Goal: Task Accomplishment & Management: Use online tool/utility

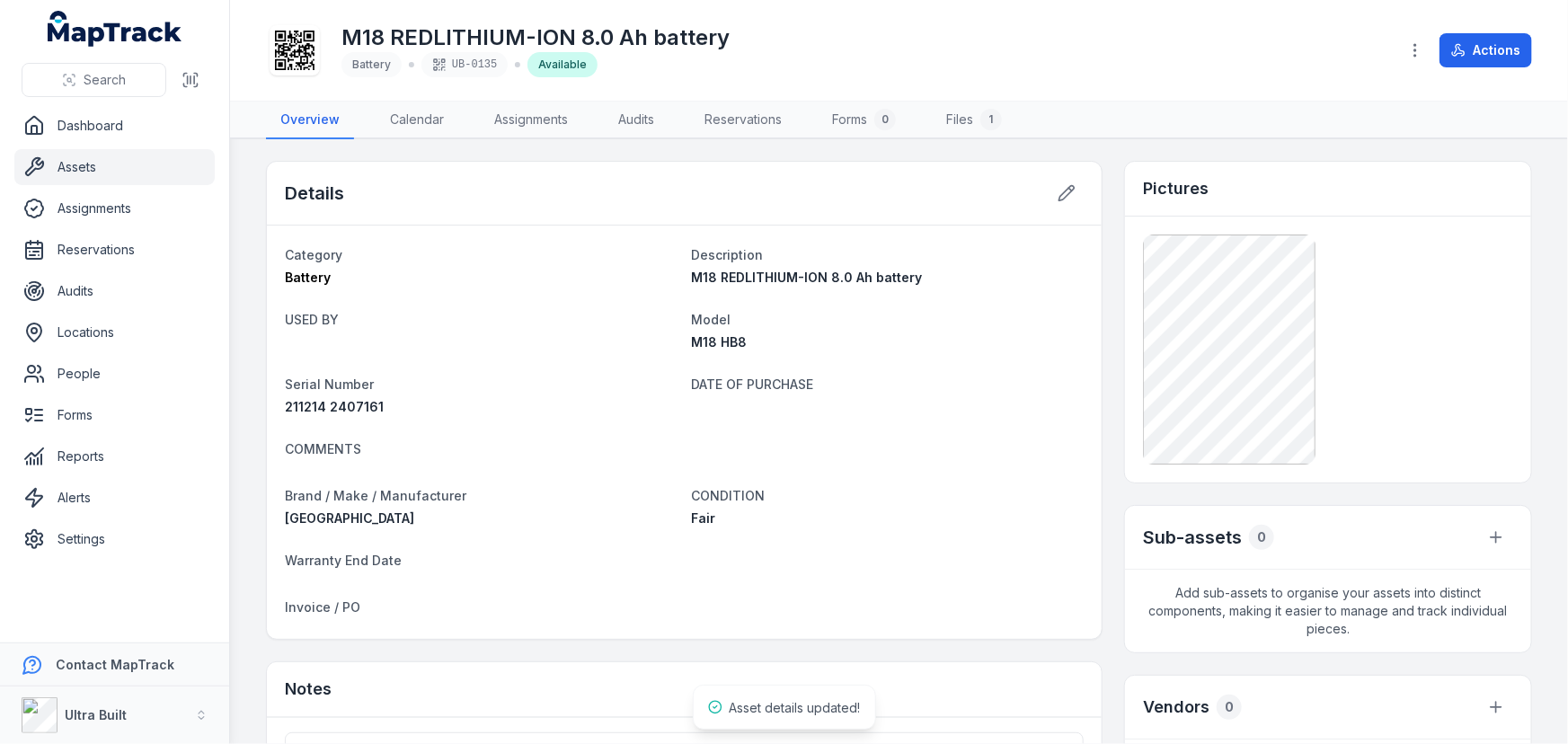
click at [81, 167] on link "Assets" at bounding box center [114, 166] width 200 height 36
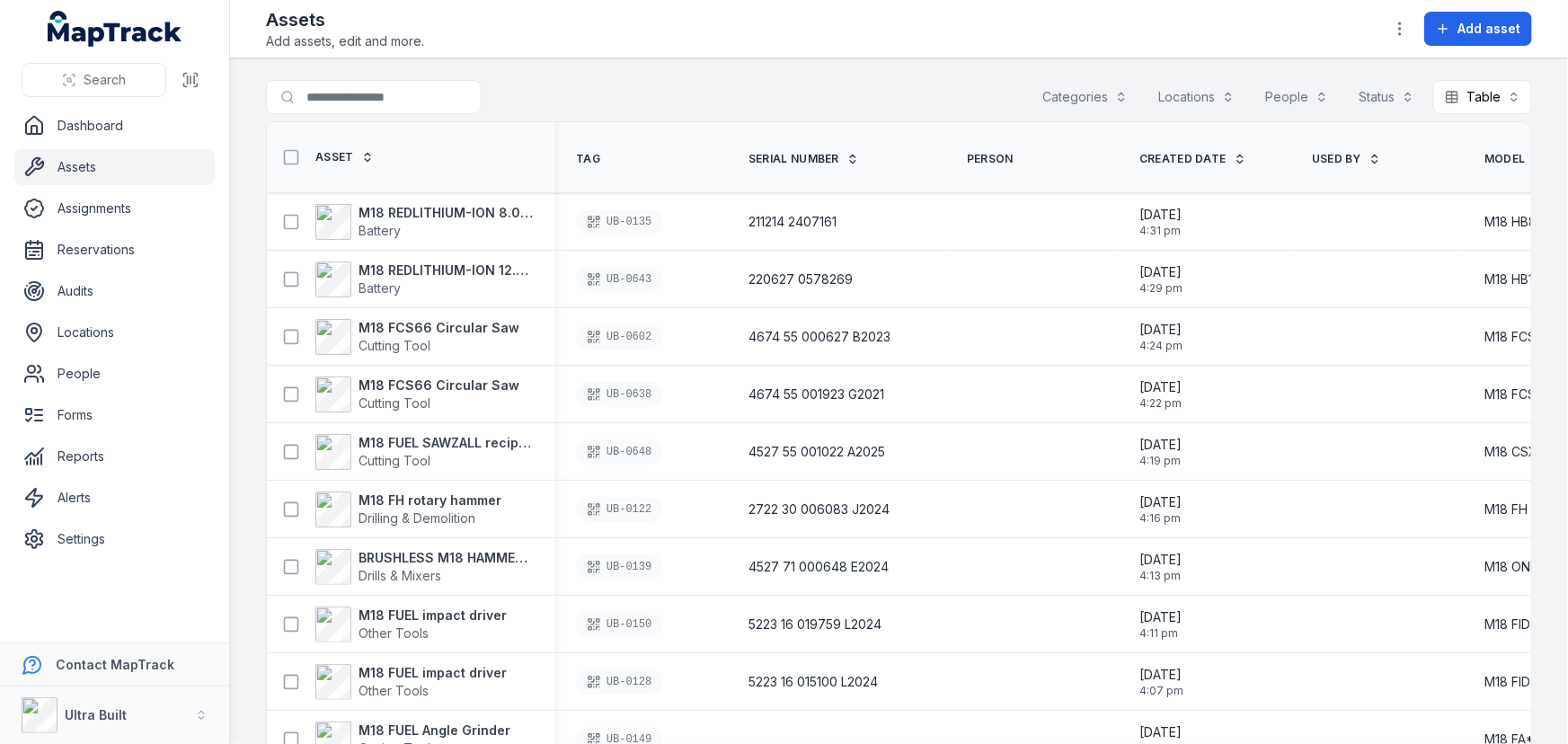
click at [81, 167] on link "Assets" at bounding box center [114, 166] width 200 height 36
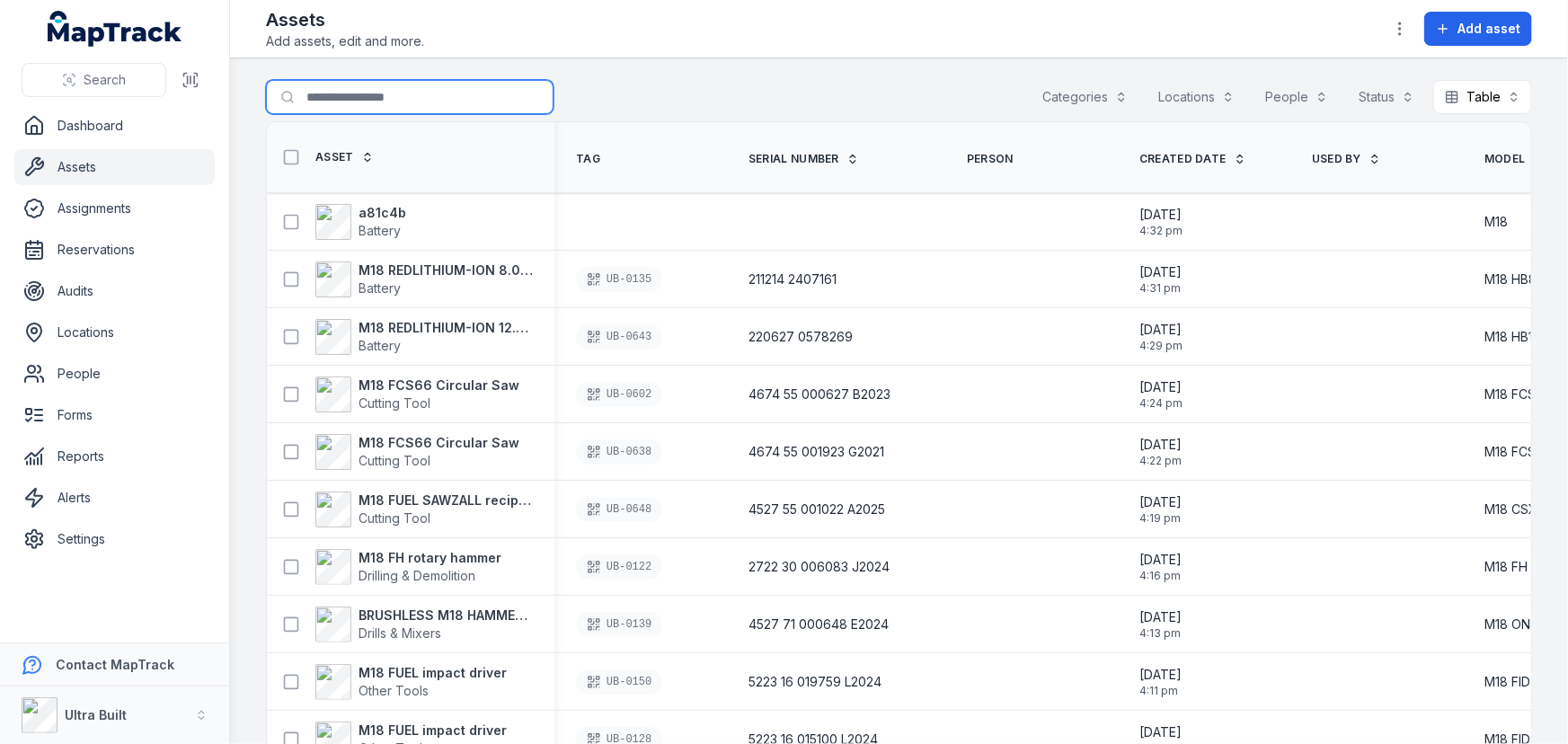
click at [397, 90] on input "Search for assets" at bounding box center [409, 97] width 287 height 34
type input "***"
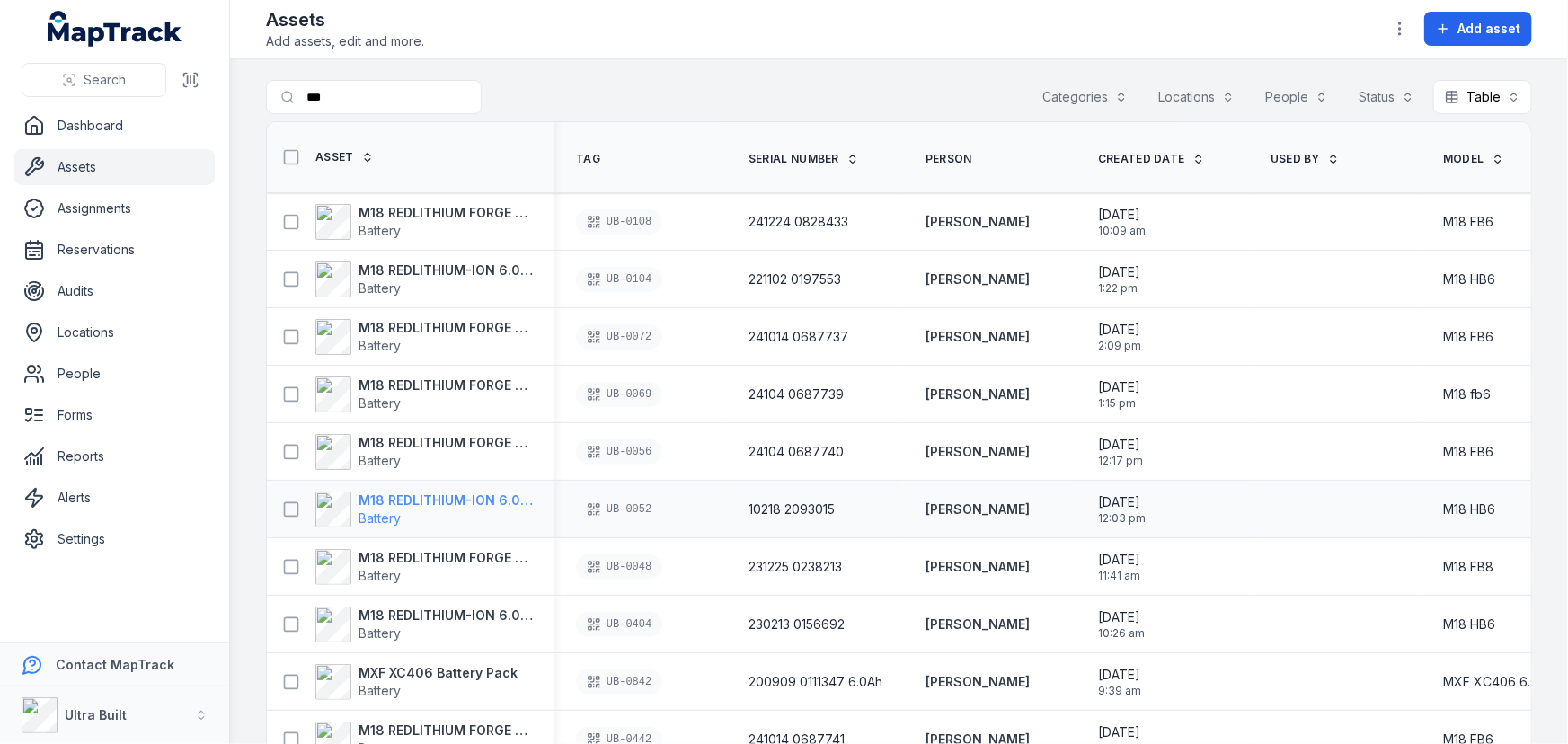
click at [483, 498] on strong "M18 REDLITHIUM-ION 6.0 Ah battery" at bounding box center [446, 500] width 174 height 18
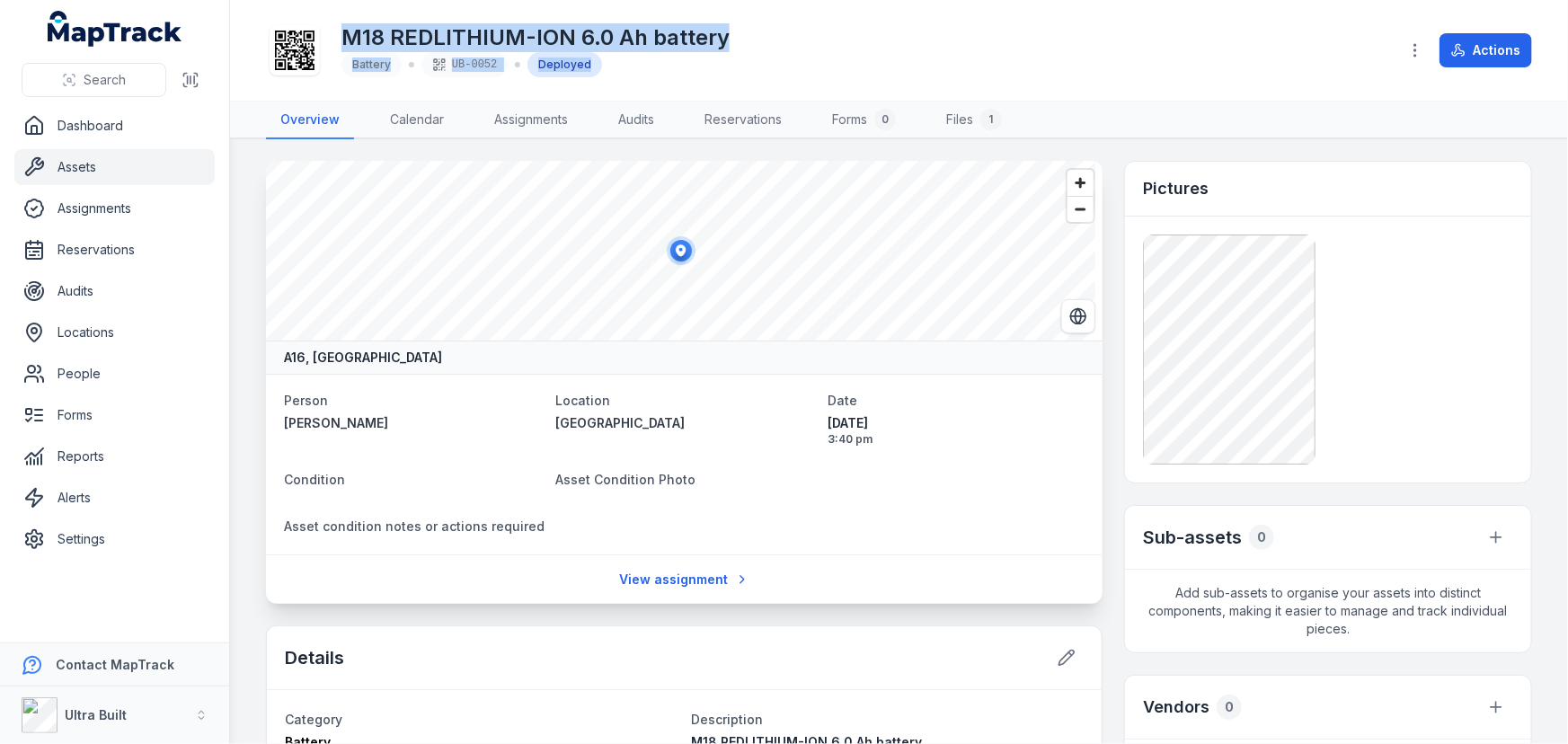
drag, startPoint x: 740, startPoint y: 53, endPoint x: 350, endPoint y: 34, distance: 390.5
click at [350, 34] on div "M18 REDLITHIUM-ION 6.0 Ah battery Battery UB-0052 Deployed" at bounding box center [825, 49] width 1118 height 57
click at [73, 160] on link "Assets" at bounding box center [114, 166] width 200 height 36
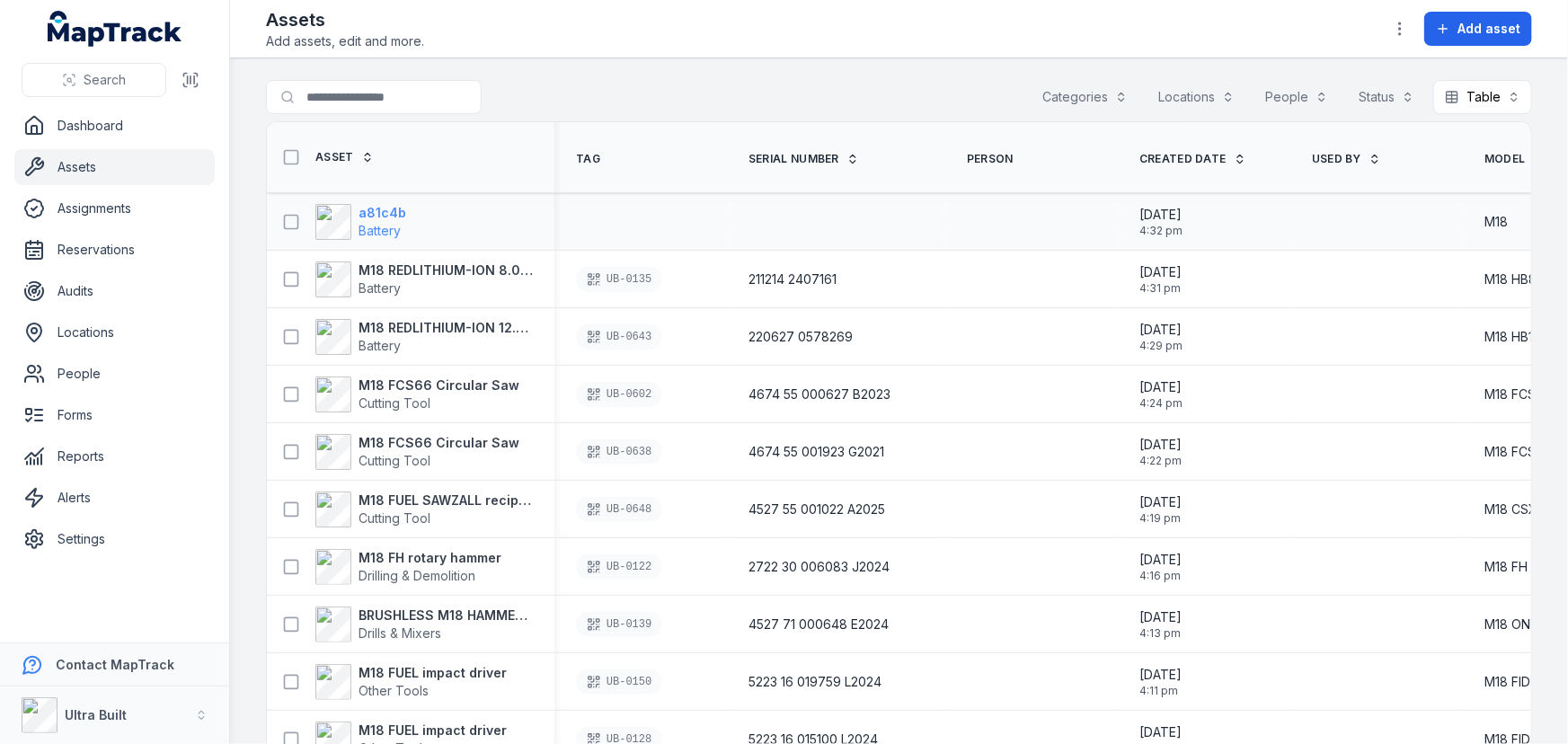
click at [397, 206] on strong "a81c4b" at bounding box center [382, 213] width 47 height 18
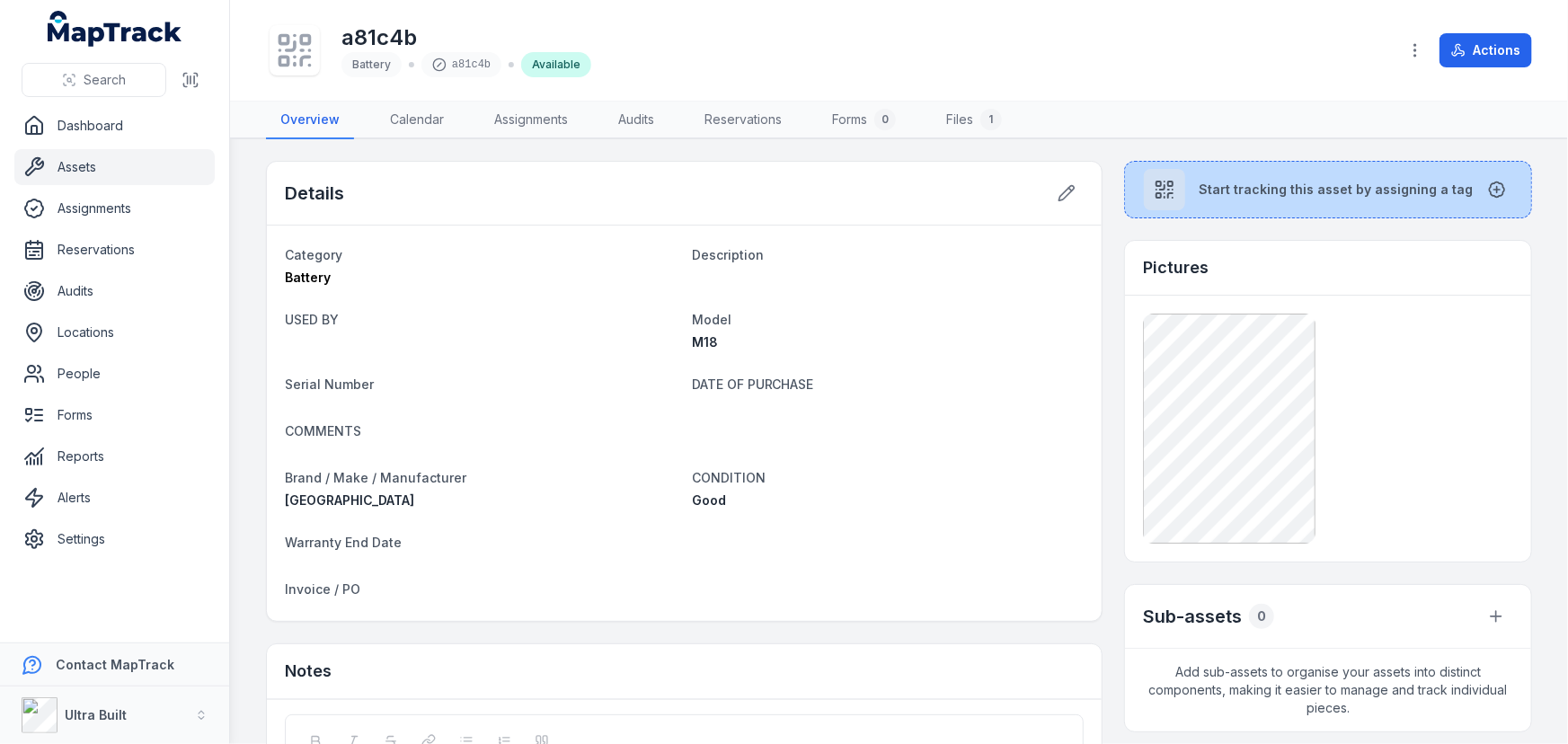
click at [1236, 197] on button "Start tracking this asset by assigning a tag" at bounding box center [1328, 188] width 408 height 57
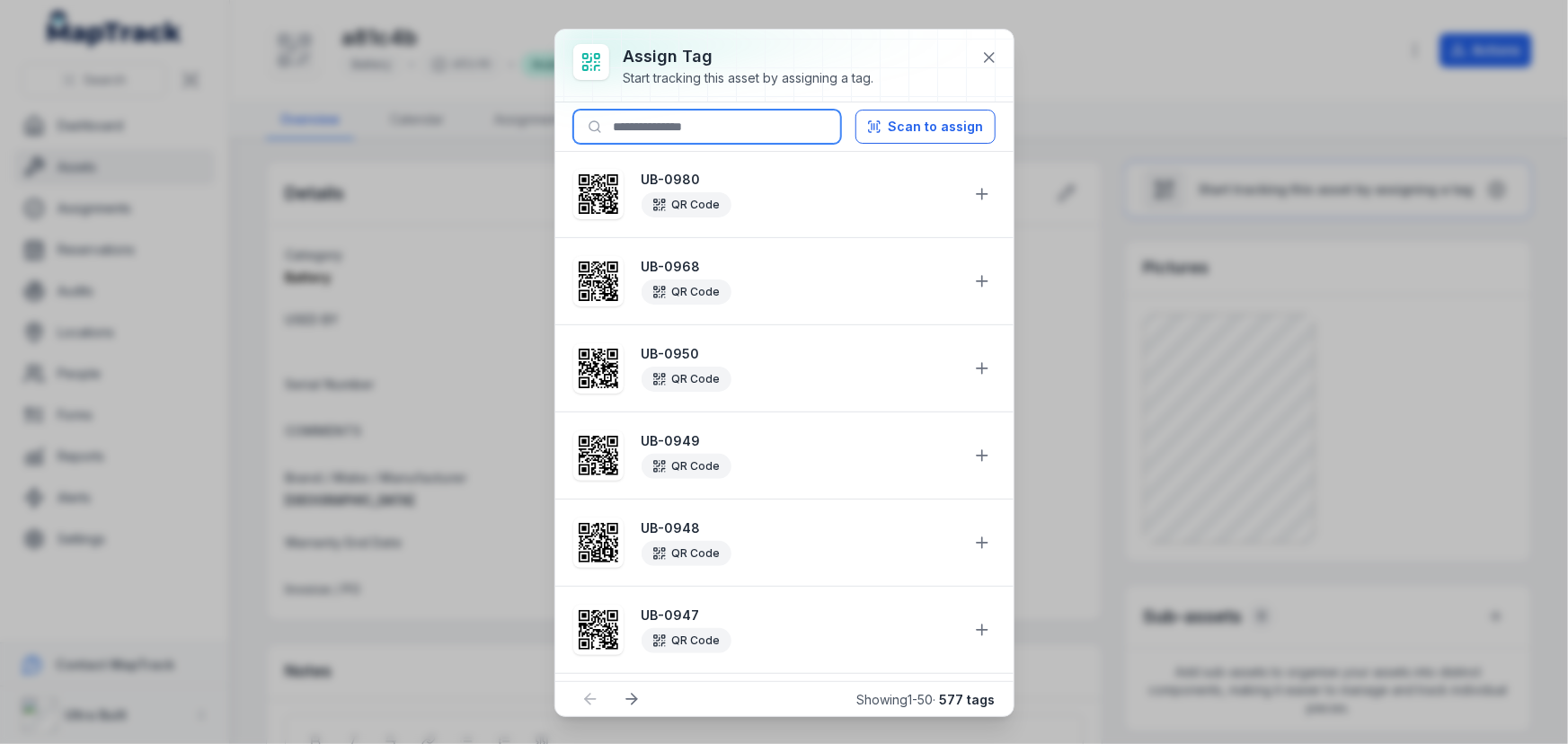
click at [710, 126] on input at bounding box center [707, 126] width 268 height 34
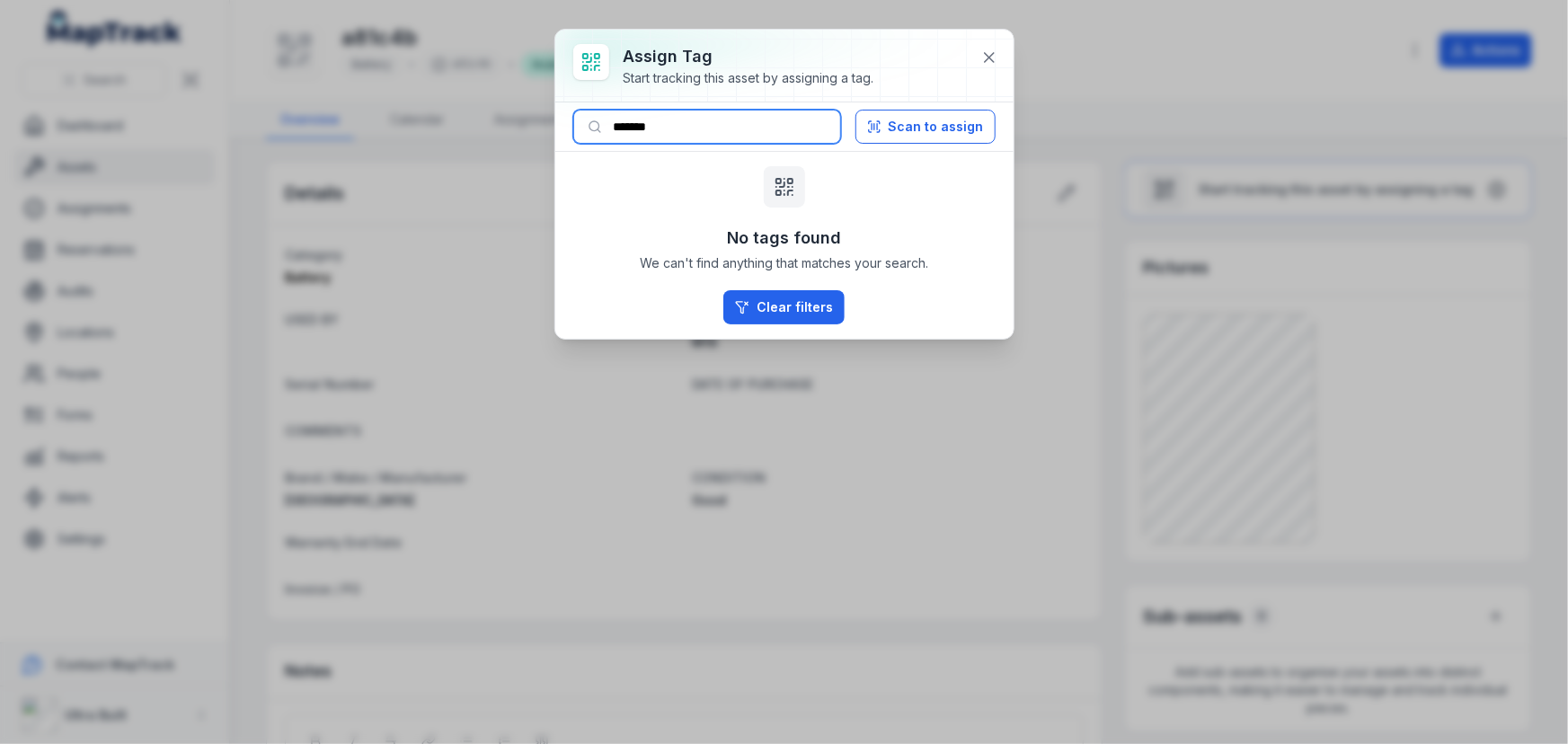
drag, startPoint x: 648, startPoint y: 129, endPoint x: 714, endPoint y: 129, distance: 66.0
click at [706, 129] on input "*******" at bounding box center [707, 126] width 268 height 34
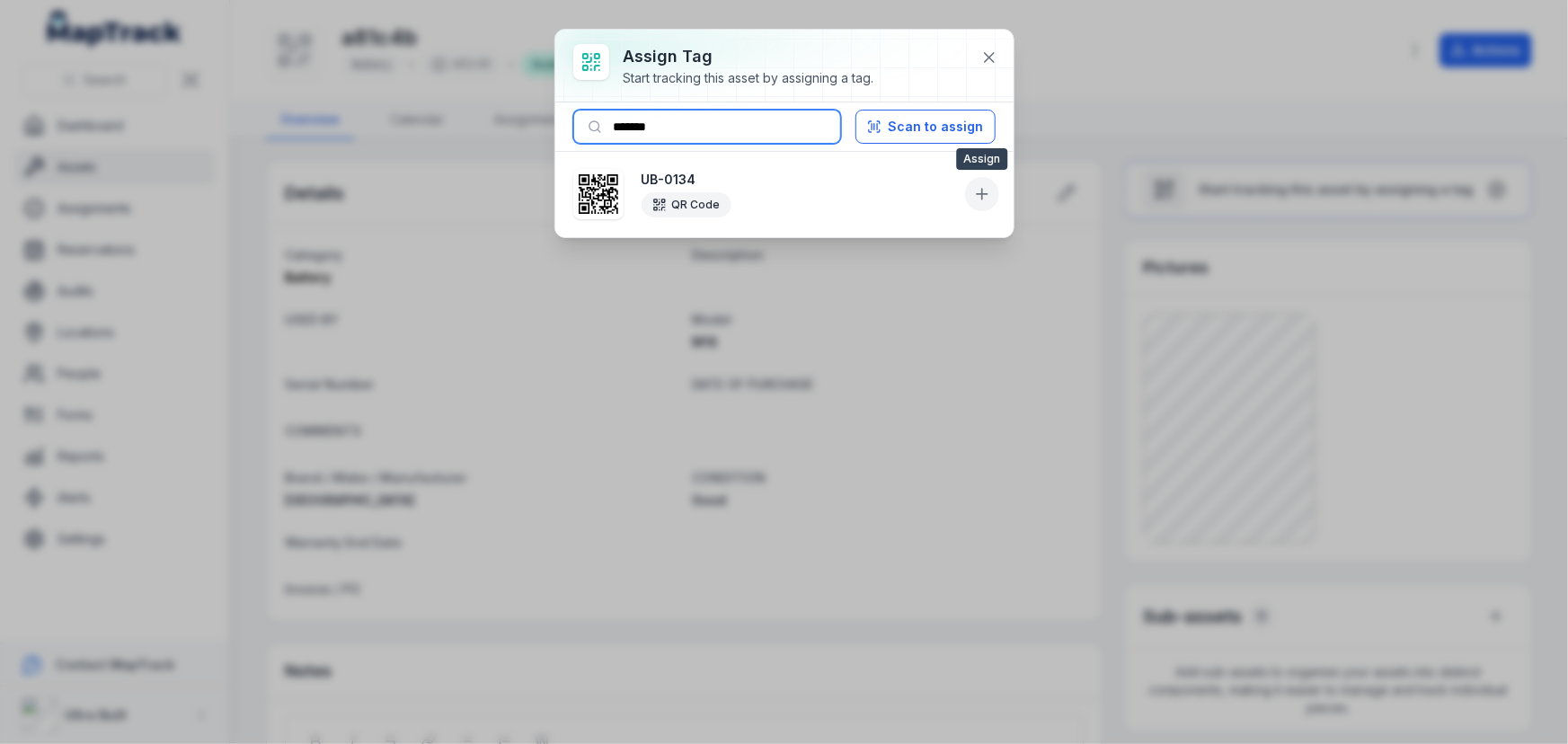
type input "*******"
click at [991, 195] on button at bounding box center [981, 193] width 34 height 34
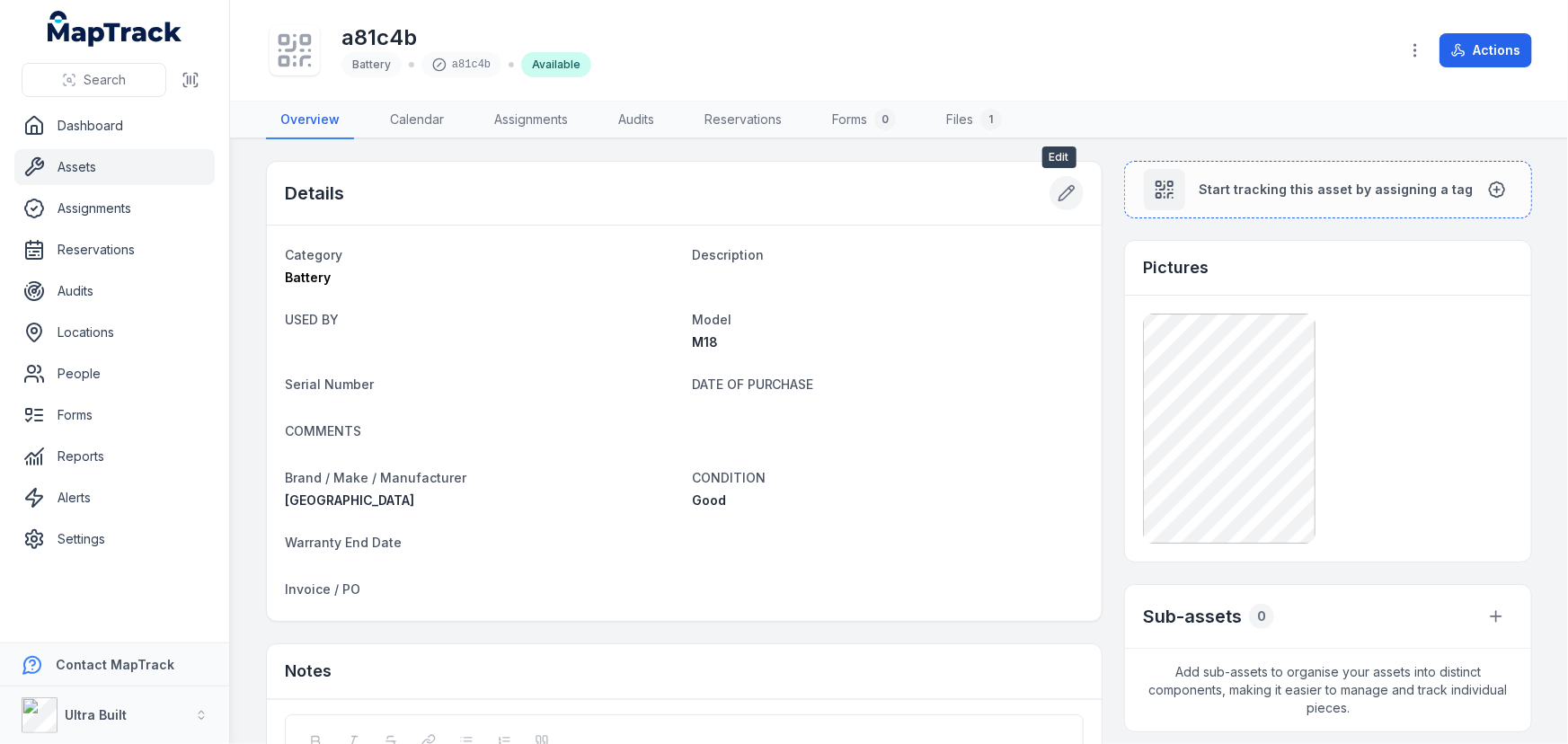
click at [1058, 186] on icon at bounding box center [1066, 193] width 18 height 18
